Goal: Information Seeking & Learning: Learn about a topic

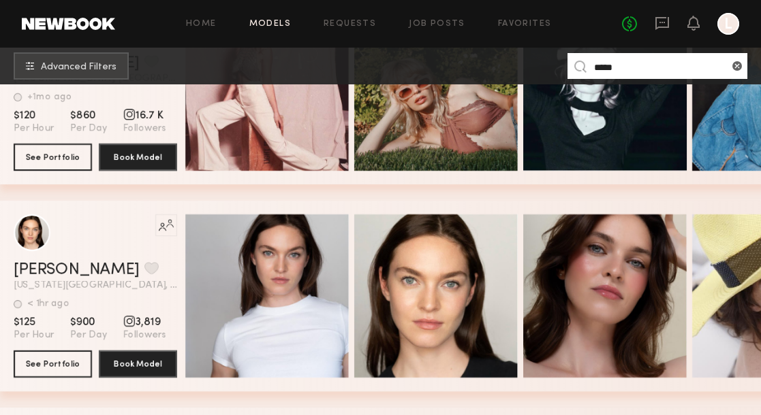
scroll to position [1687, 0]
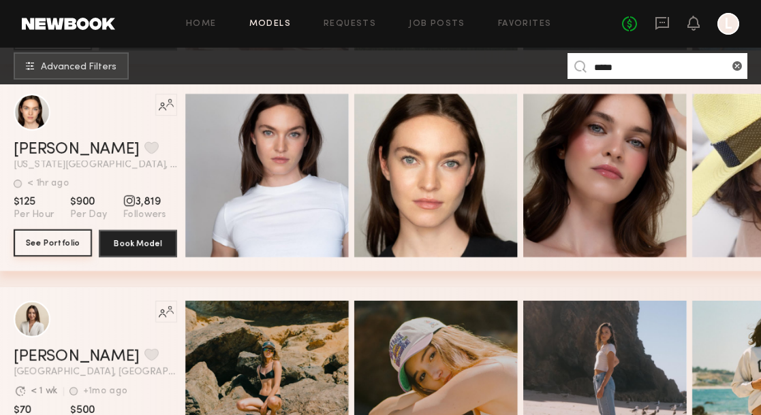
click at [43, 247] on button "See Portfolio" at bounding box center [53, 243] width 78 height 27
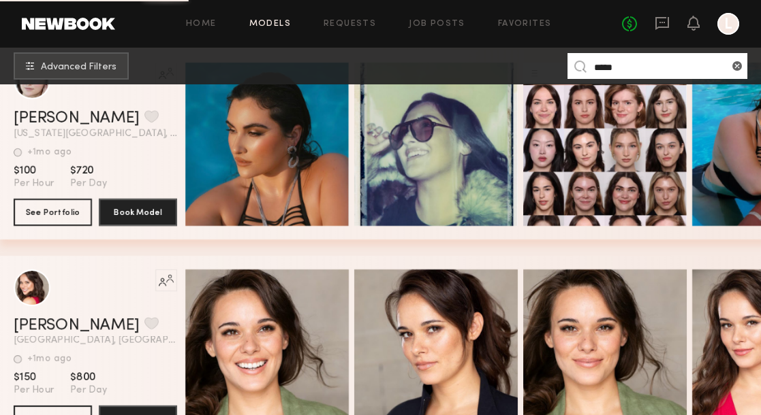
click at [371, 234] on div "Like this model’s look? Tap to explore similar talent profiles. Chloe W. Favori…" at bounding box center [385, 152] width 771 height 207
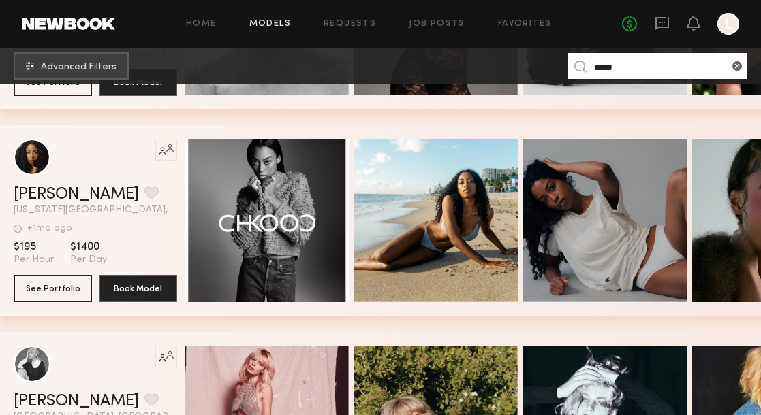
scroll to position [1122, 0]
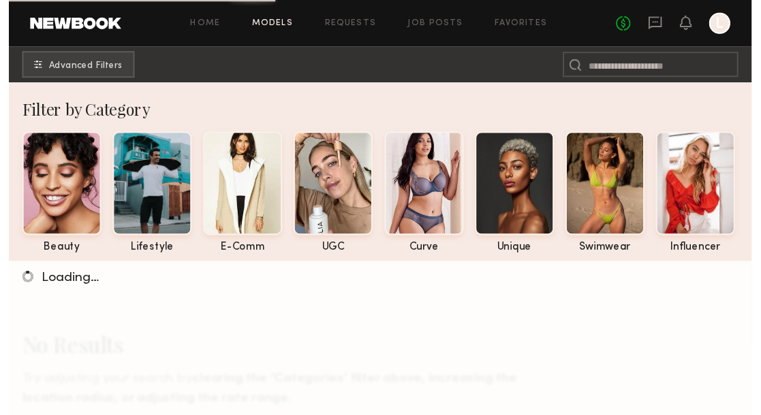
scroll to position [262, 0]
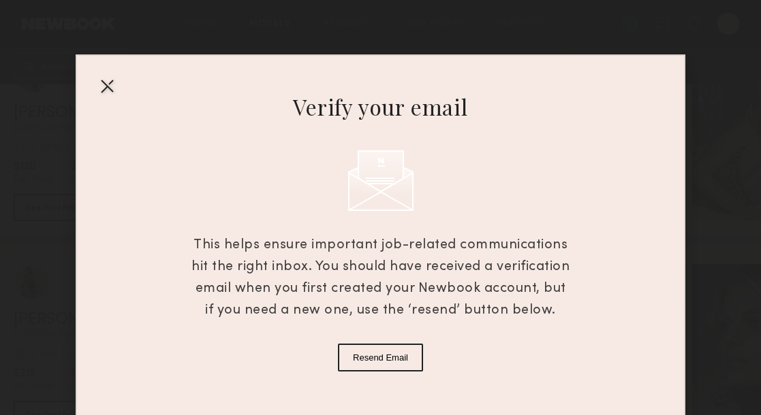
click at [114, 76] on div at bounding box center [107, 86] width 22 height 22
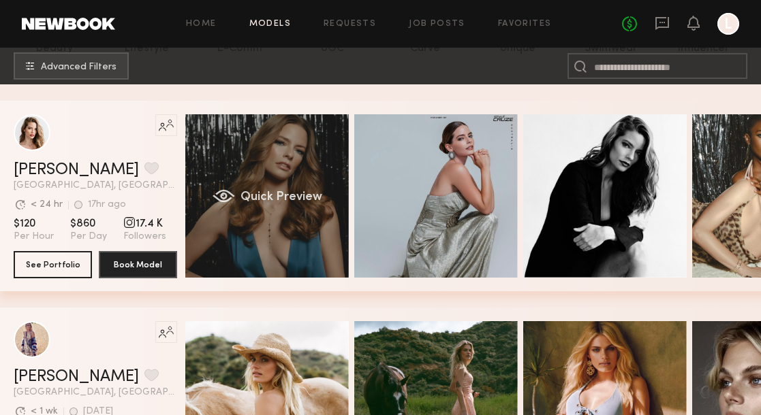
scroll to position [221, 0]
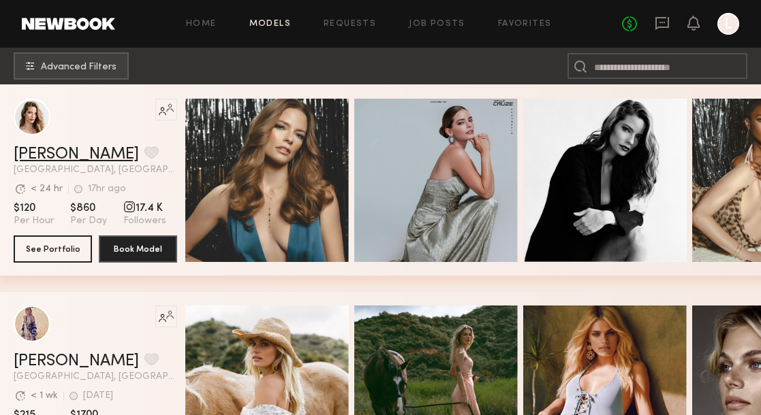
click at [52, 150] on link "Jess M." at bounding box center [76, 154] width 125 height 16
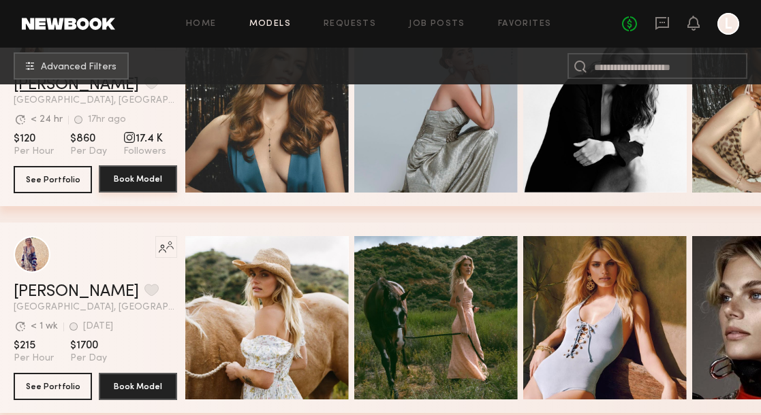
scroll to position [346, 0]
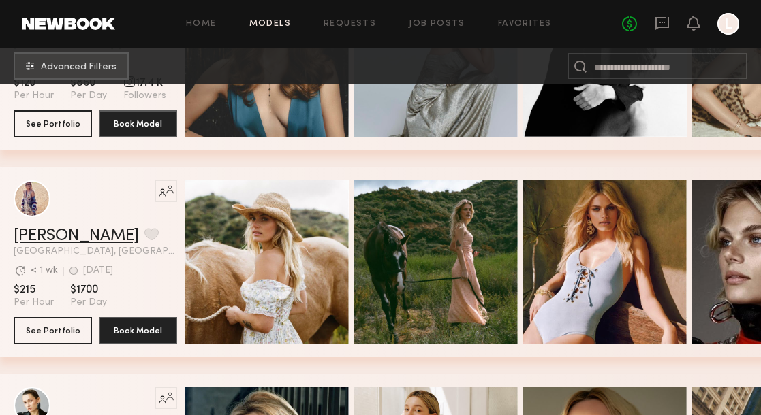
click at [34, 232] on link "[PERSON_NAME]" at bounding box center [76, 236] width 125 height 16
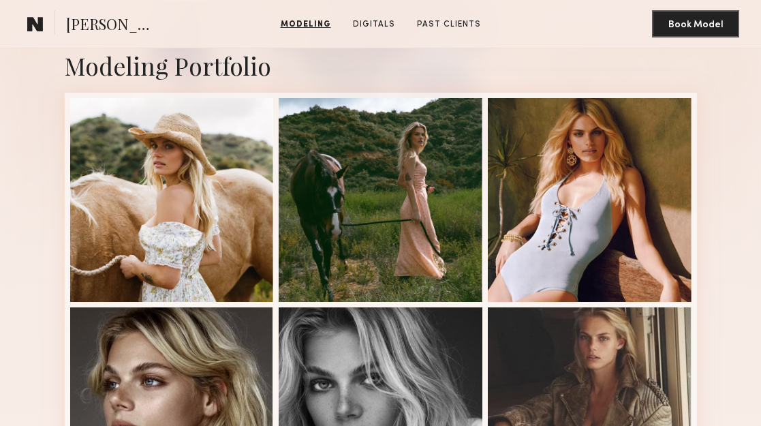
scroll to position [539, 0]
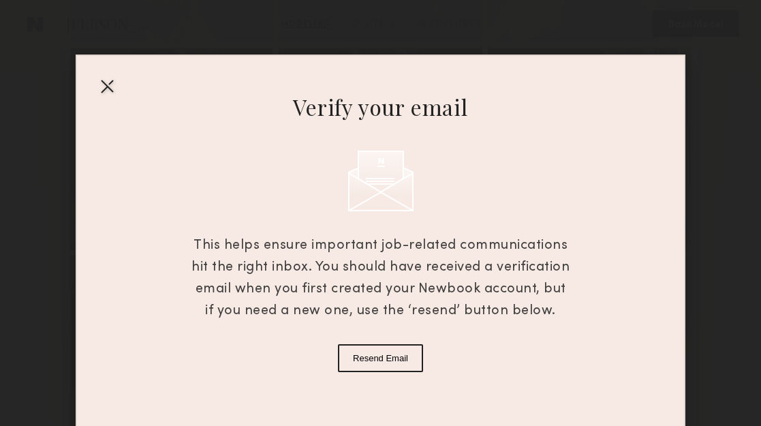
click at [104, 75] on div at bounding box center [107, 86] width 22 height 22
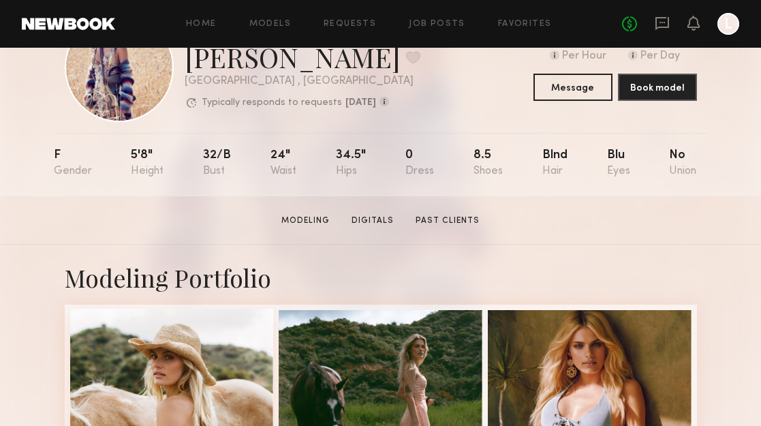
scroll to position [0, 0]
